Goal: Task Accomplishment & Management: Manage account settings

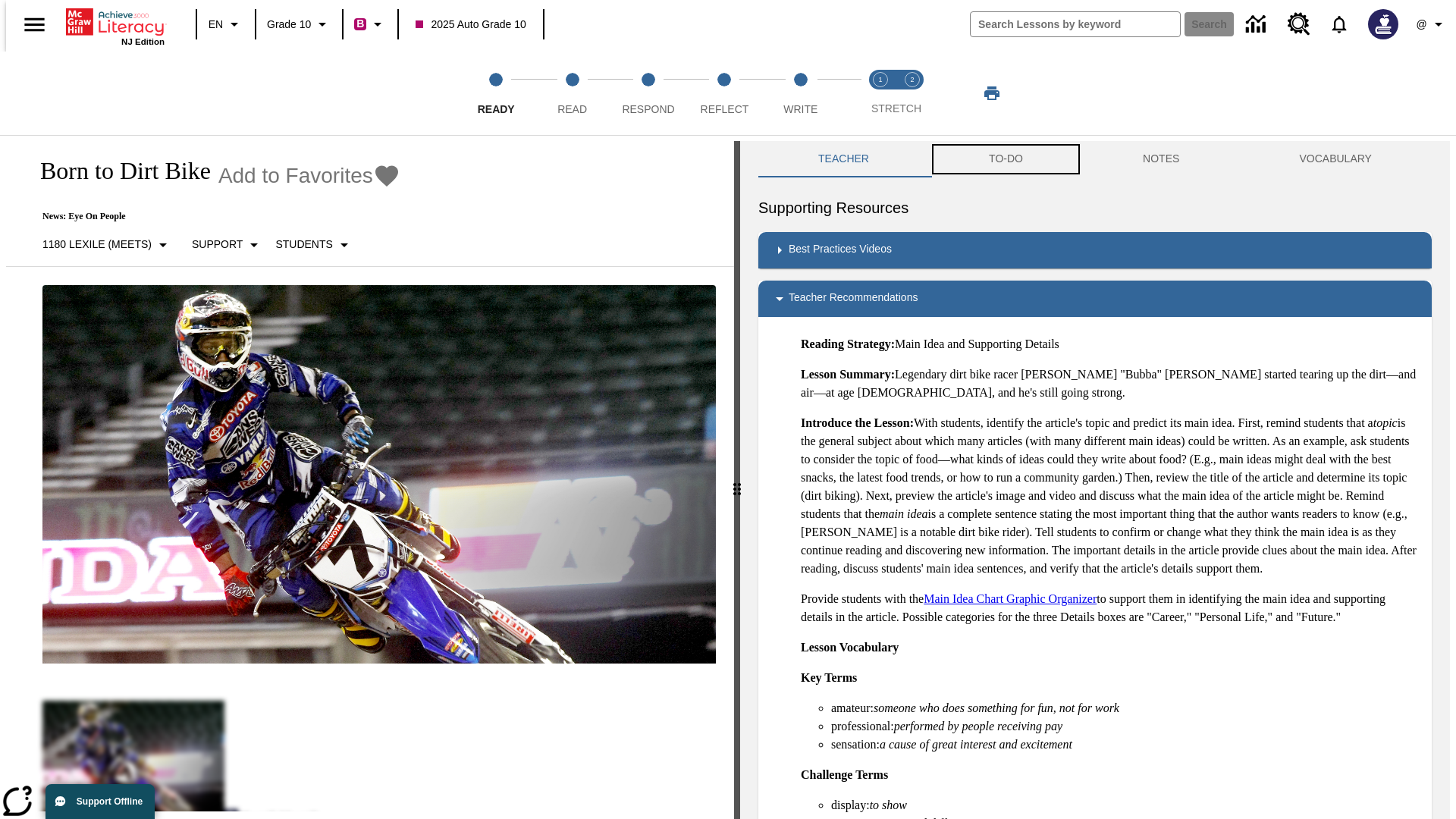
click at [1005, 159] on button "TO-DO" at bounding box center [1006, 158] width 154 height 36
